Goal: Information Seeking & Learning: Learn about a topic

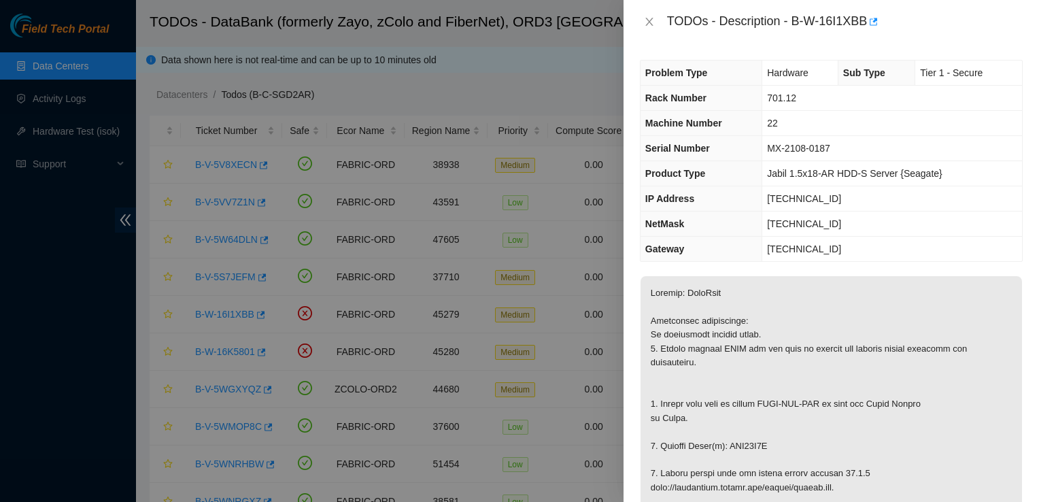
scroll to position [174, 0]
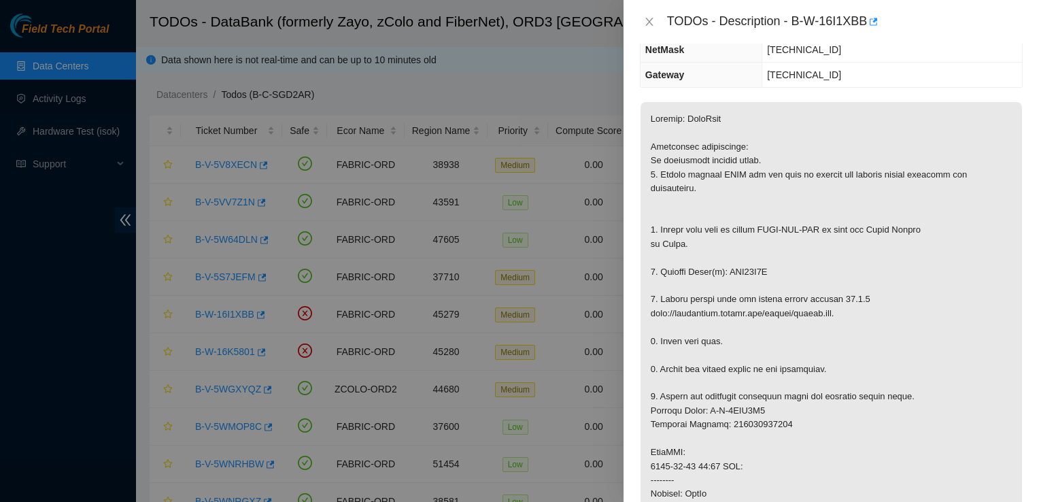
click at [973, 80] on td "23.192.179.193" at bounding box center [892, 75] width 260 height 25
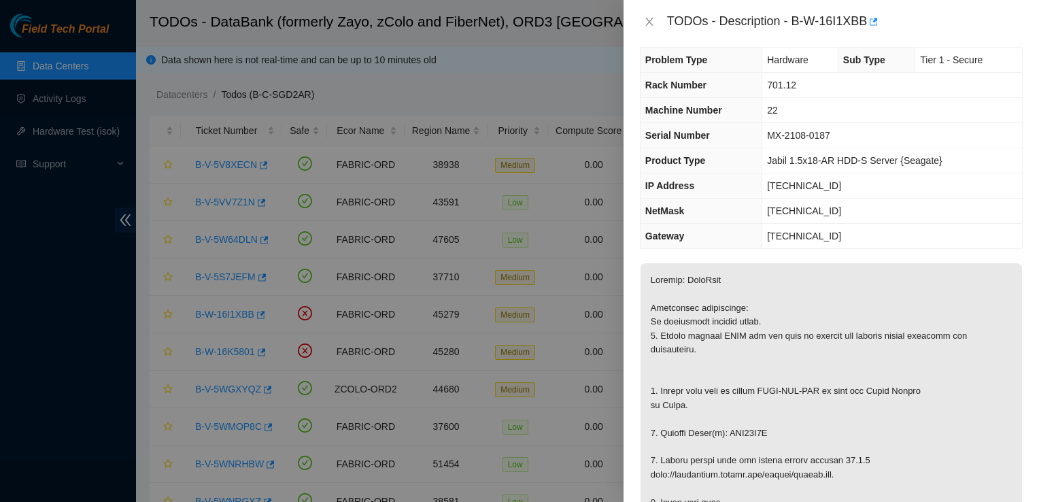
scroll to position [12, 0]
drag, startPoint x: 791, startPoint y: 20, endPoint x: 877, endPoint y: 23, distance: 85.8
click at [877, 23] on div "TODOs - Description - B-W-16I1XBB" at bounding box center [845, 22] width 356 height 22
copy div "B-W-16I1XBB"
click at [977, 127] on td "MX-2108-0187" at bounding box center [892, 136] width 260 height 25
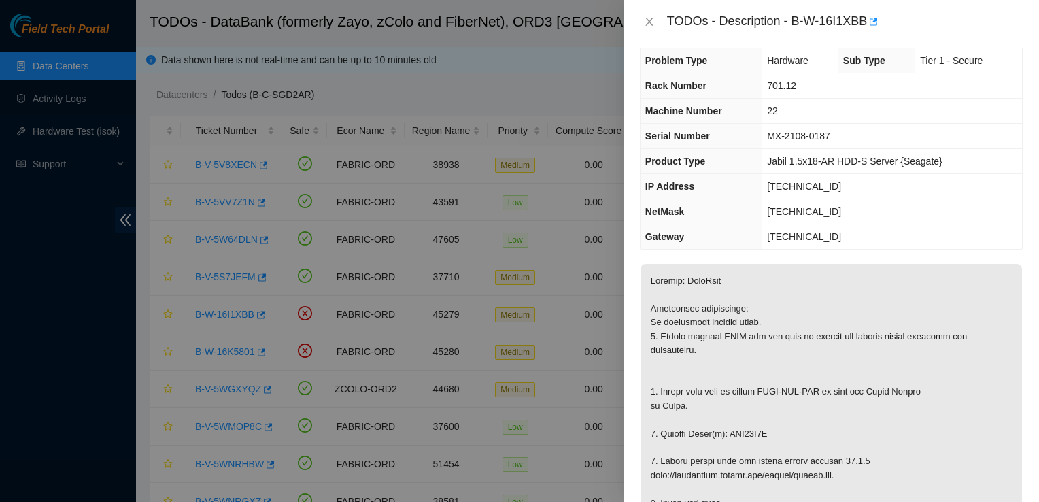
click at [985, 197] on td "23.192.179.217" at bounding box center [892, 186] width 260 height 25
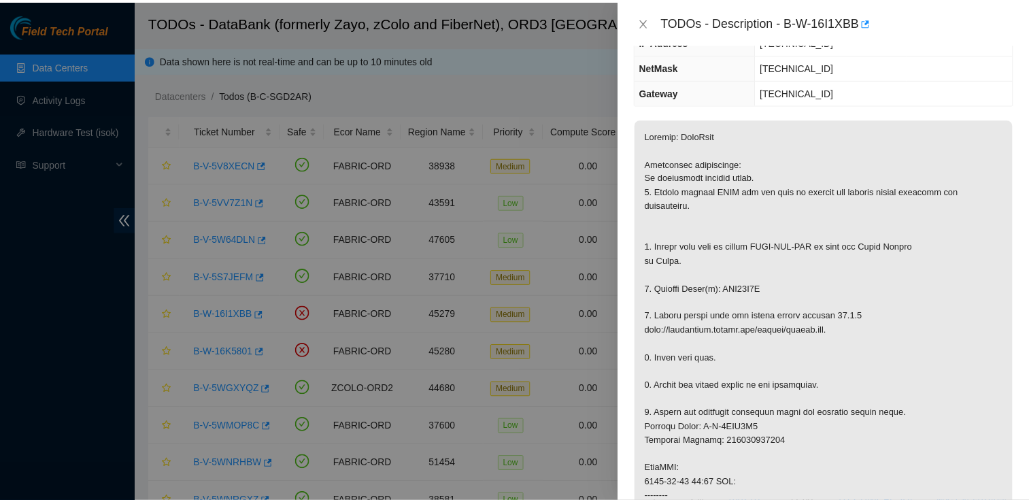
scroll to position [184, 0]
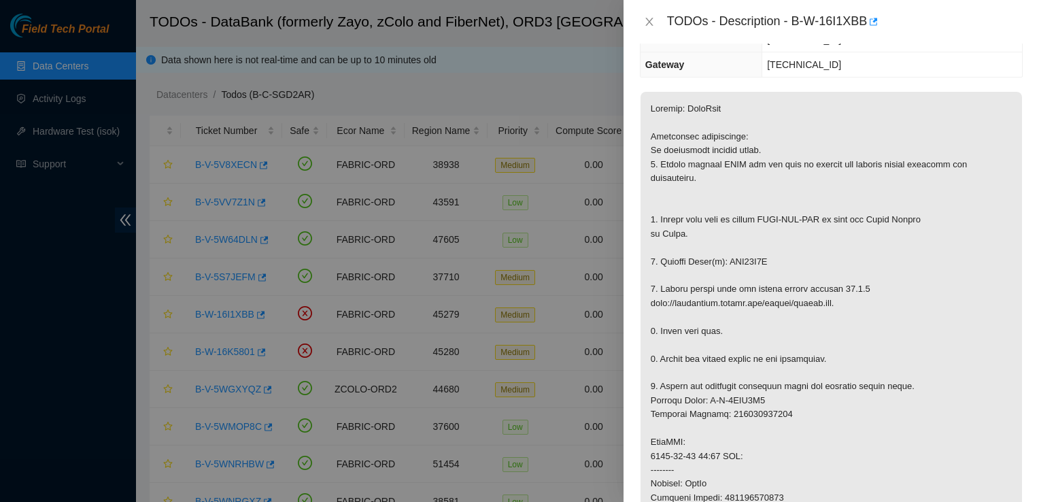
click at [484, 57] on div at bounding box center [519, 251] width 1039 height 502
click at [652, 26] on icon "close" at bounding box center [648, 22] width 7 height 8
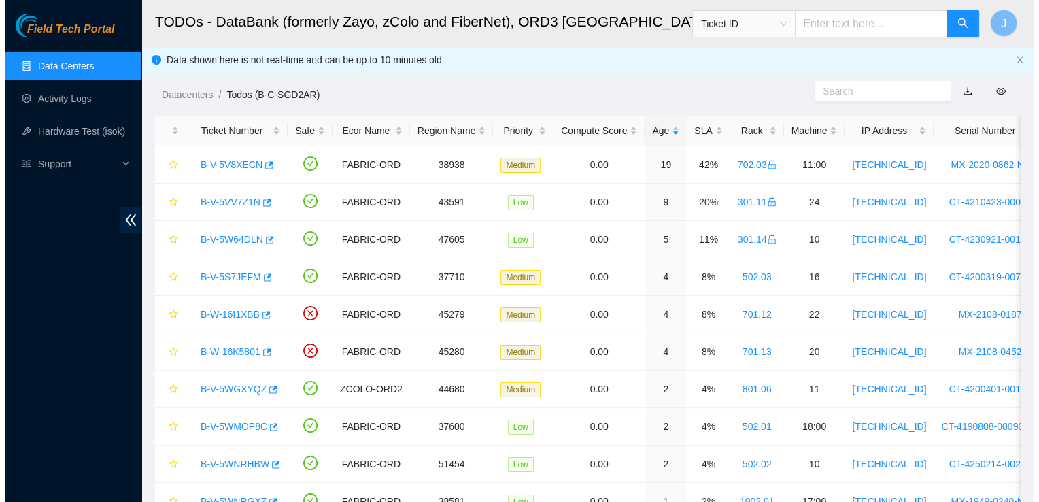
scroll to position [229, 0]
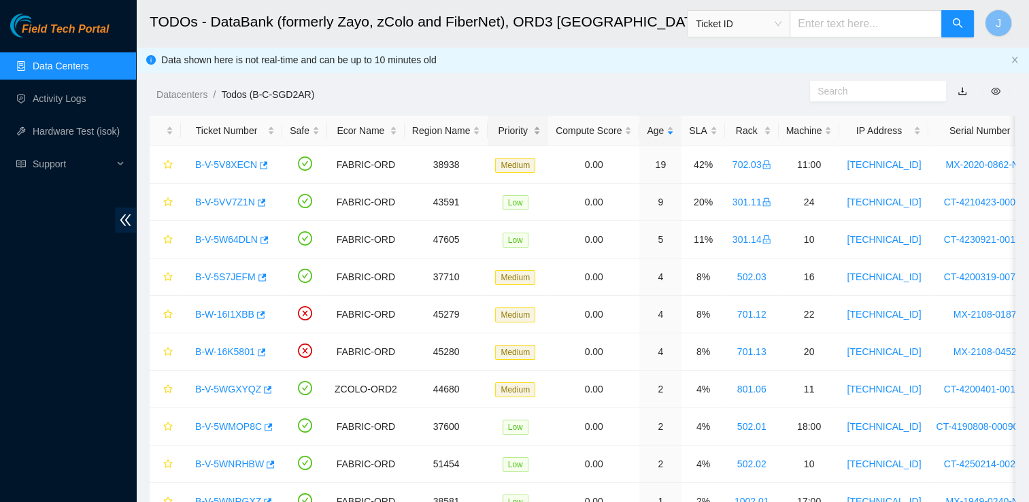
click at [516, 135] on div "Priority" at bounding box center [518, 130] width 46 height 15
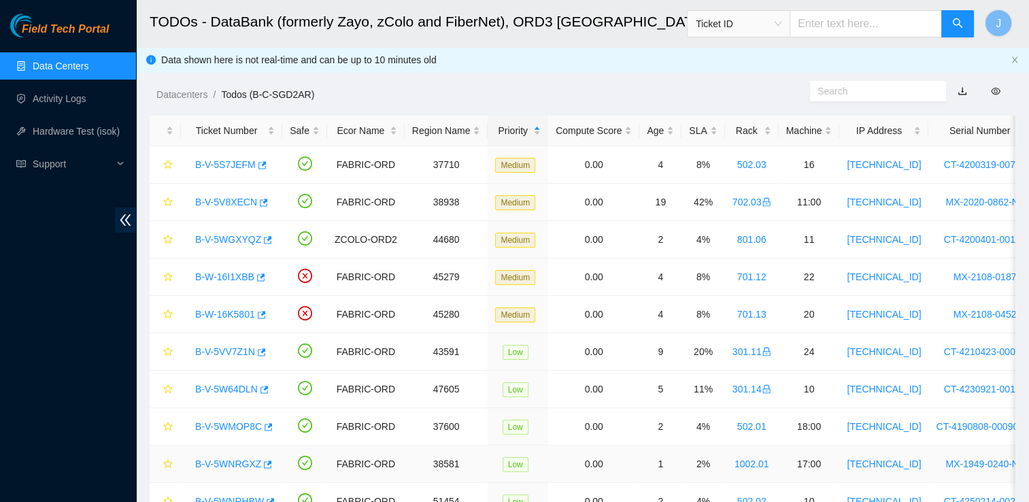
click at [488, 480] on td "Low" at bounding box center [518, 464] width 61 height 37
click at [216, 165] on link "B-V-5S7JEFM" at bounding box center [225, 164] width 61 height 11
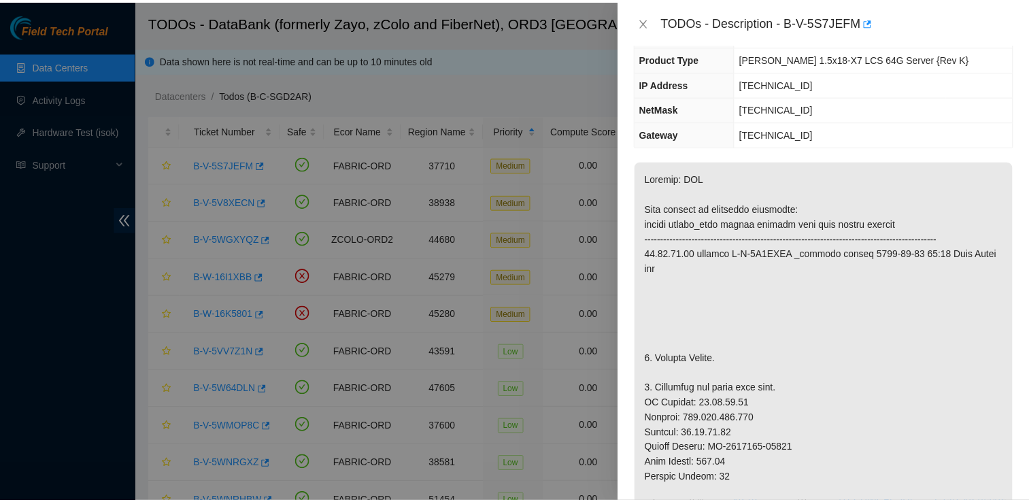
scroll to position [81, 0]
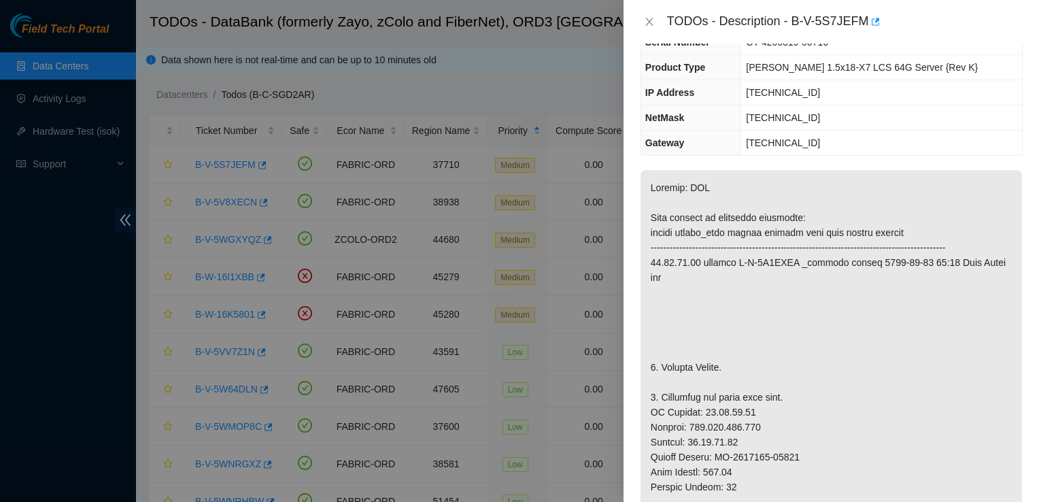
click at [622, 284] on div at bounding box center [519, 251] width 1039 height 502
click at [644, 25] on icon "close" at bounding box center [649, 21] width 11 height 11
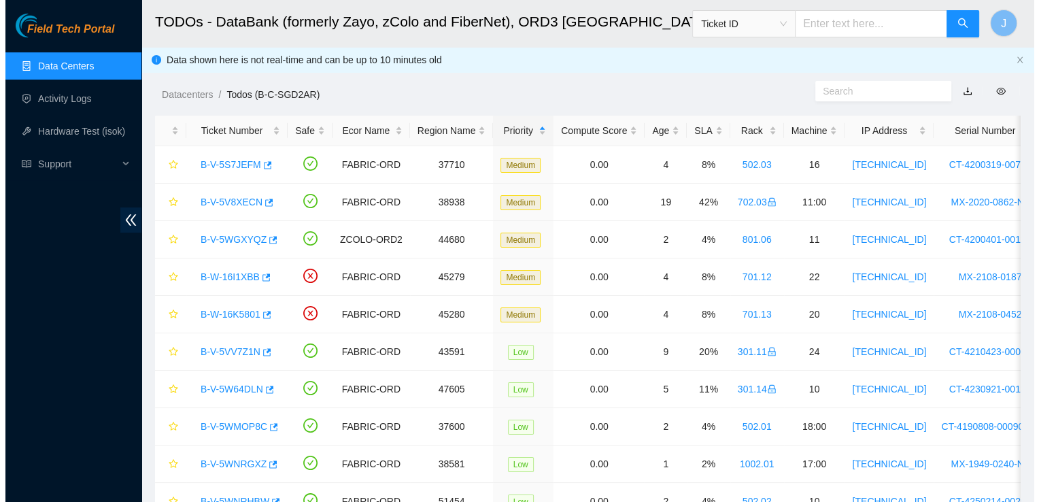
scroll to position [111, 0]
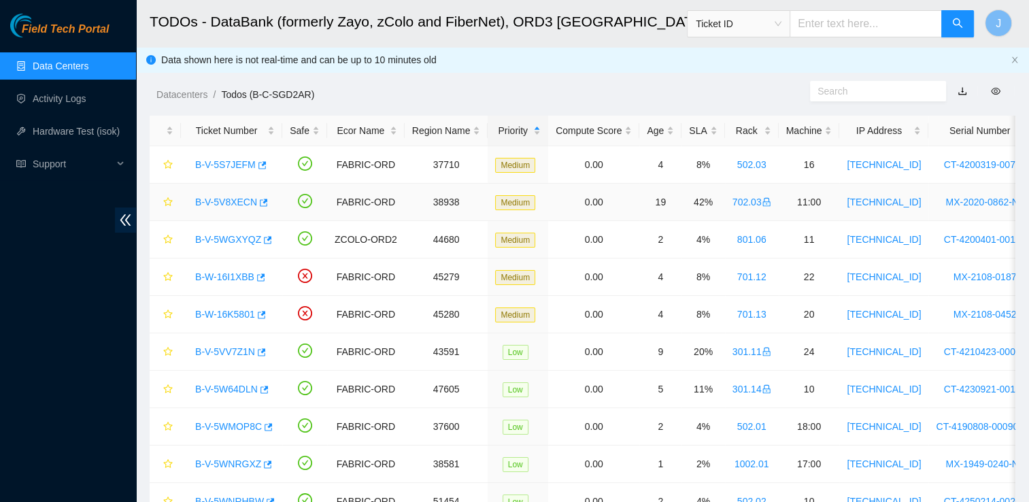
click at [216, 203] on link "B-V-5V8XECN" at bounding box center [226, 202] width 62 height 11
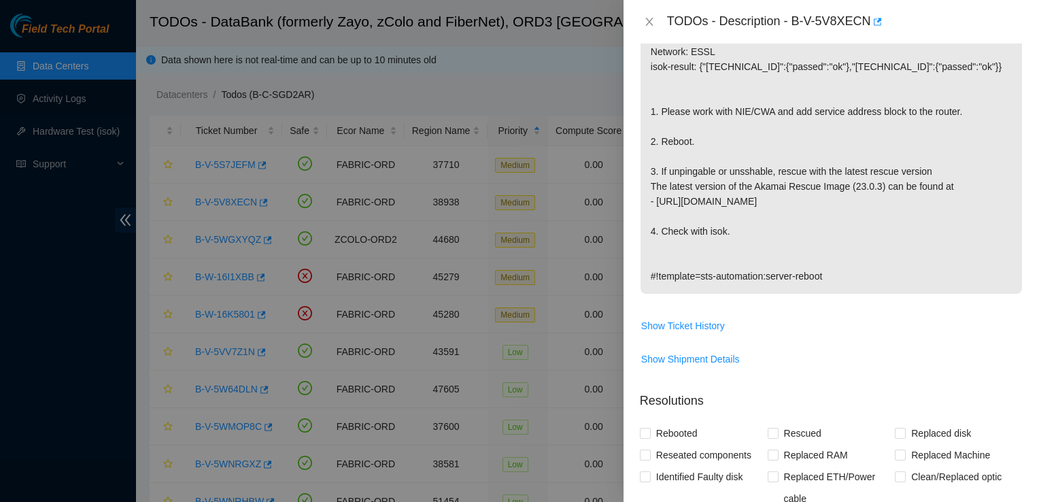
scroll to position [247, 0]
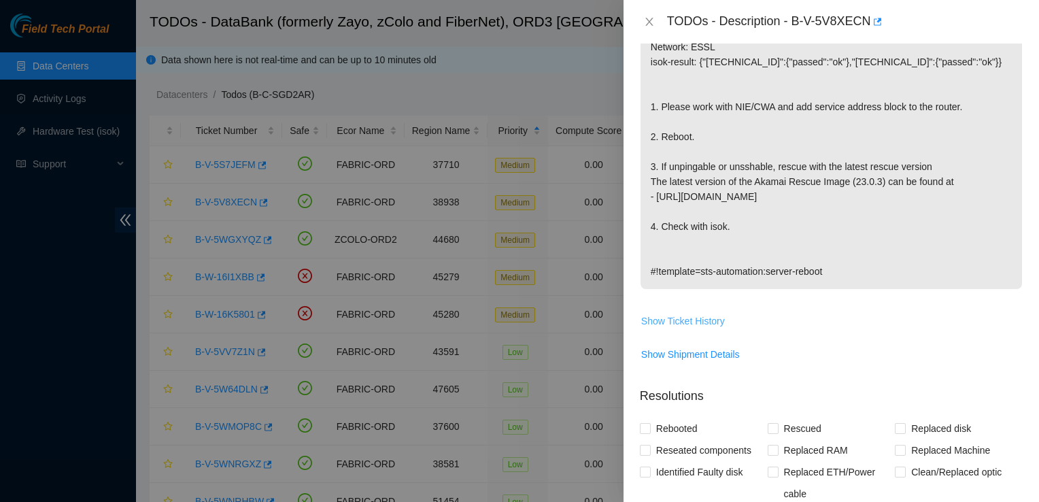
click at [711, 315] on span "Show Ticket History" at bounding box center [683, 321] width 84 height 15
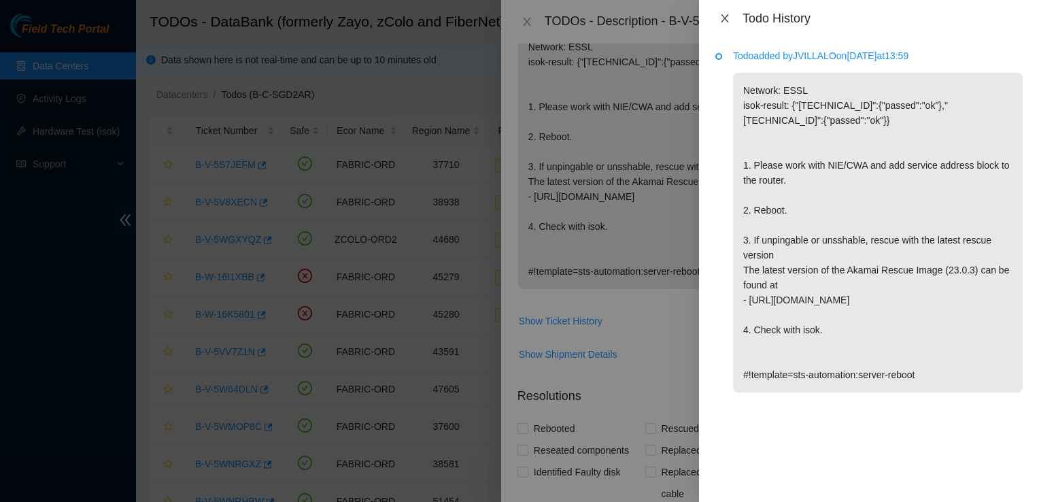
click at [723, 20] on icon "close" at bounding box center [725, 18] width 11 height 11
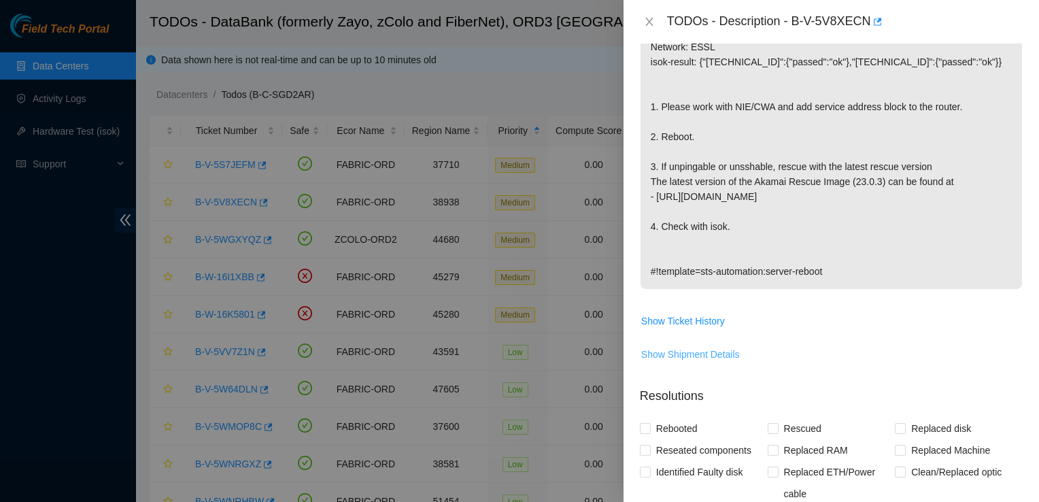
click at [676, 358] on span "Show Shipment Details" at bounding box center [690, 354] width 99 height 15
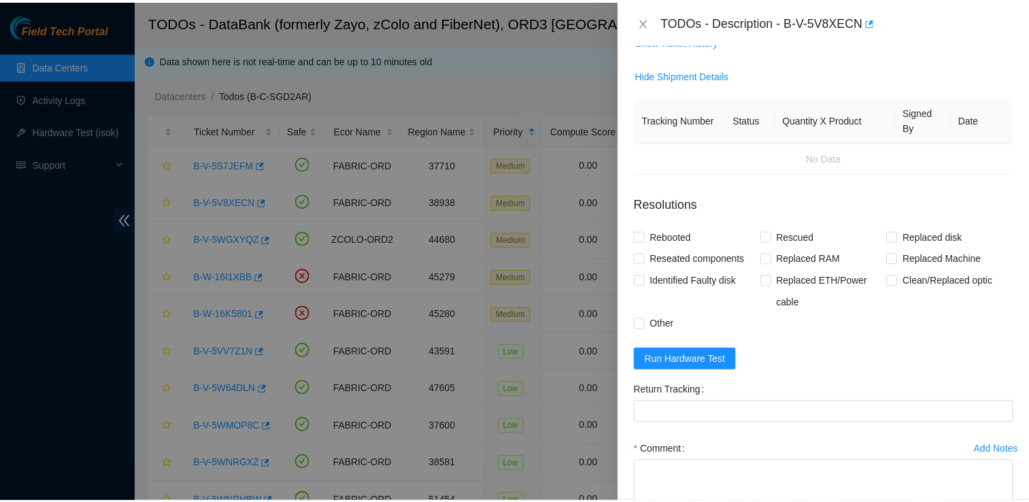
scroll to position [524, 0]
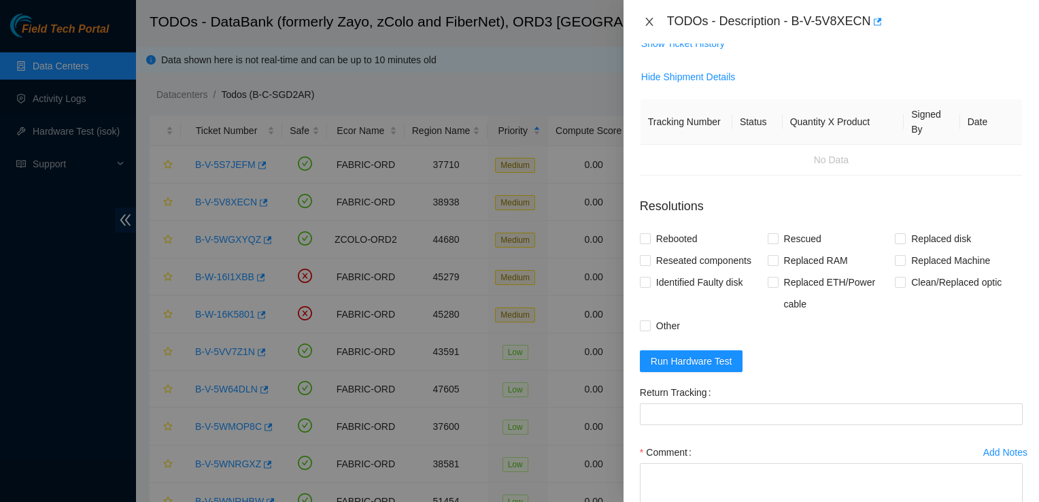
click at [651, 25] on icon "close" at bounding box center [649, 21] width 11 height 11
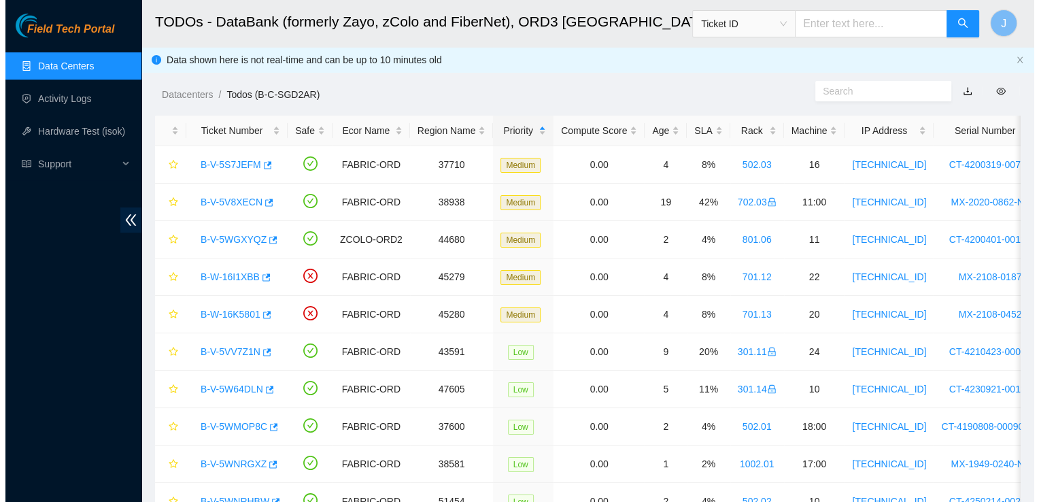
scroll to position [305, 0]
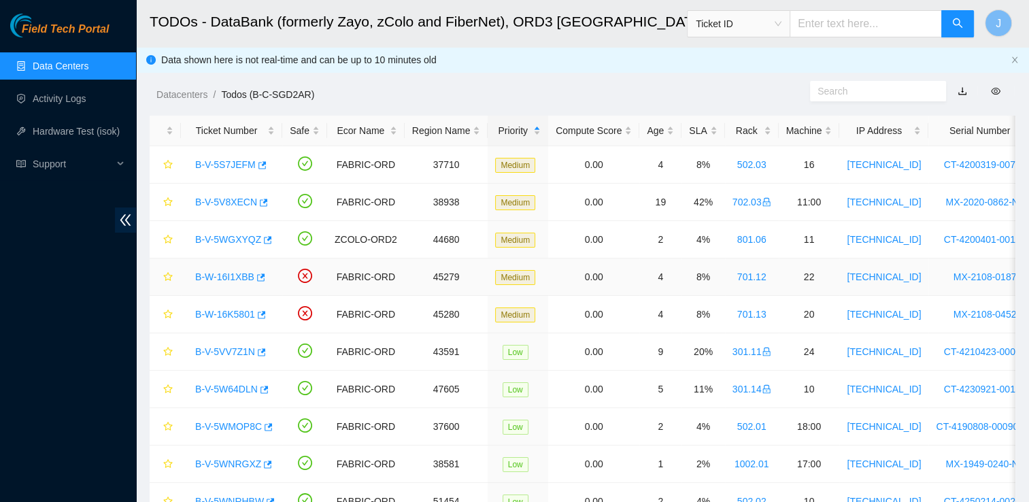
click at [234, 281] on link "B-W-16I1XBB" at bounding box center [224, 276] width 59 height 11
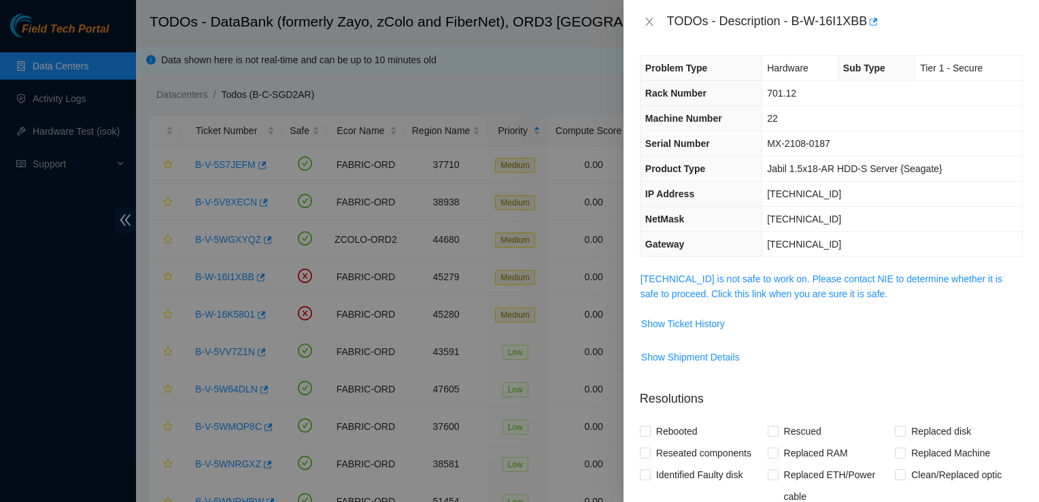
scroll to position [0, 0]
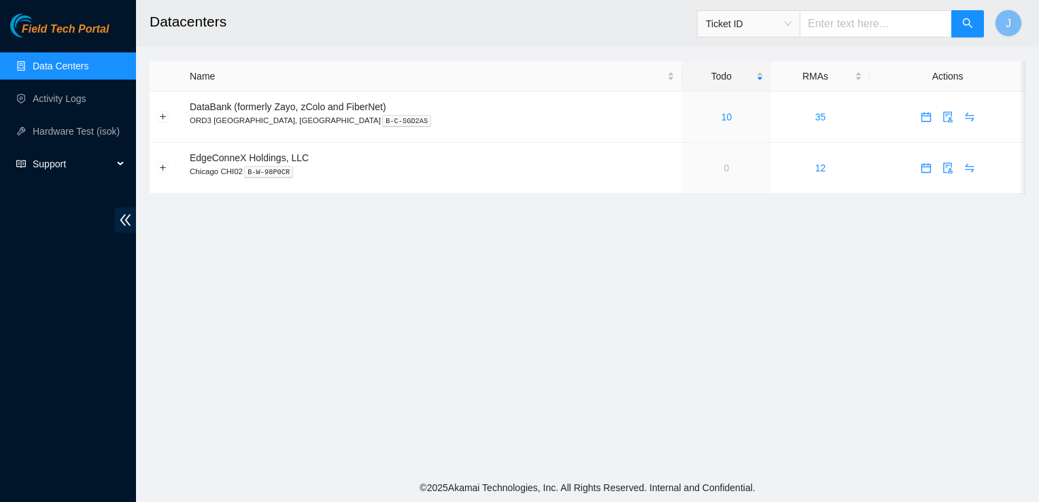
click at [88, 159] on span "Support" at bounding box center [73, 163] width 80 height 27
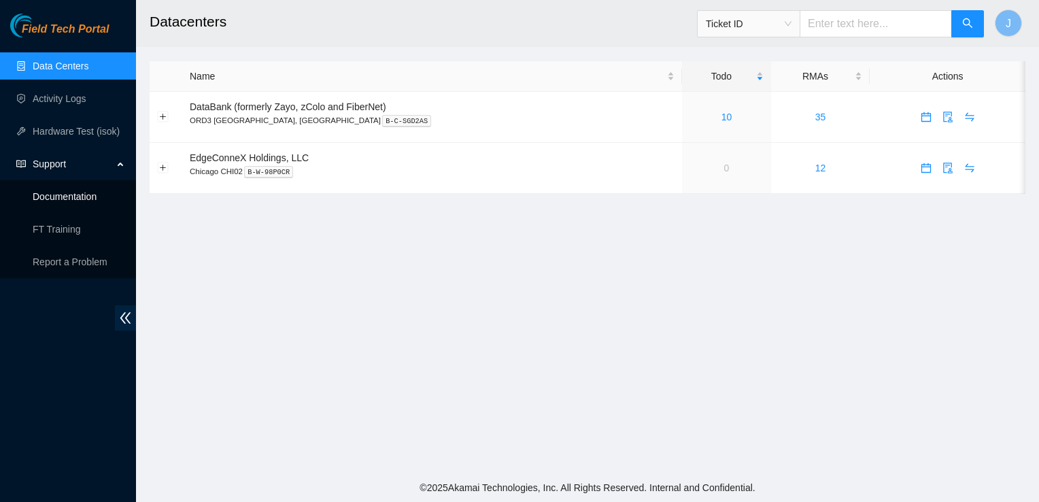
click at [85, 202] on link "Documentation" at bounding box center [65, 196] width 64 height 11
